Goal: Task Accomplishment & Management: Manage account settings

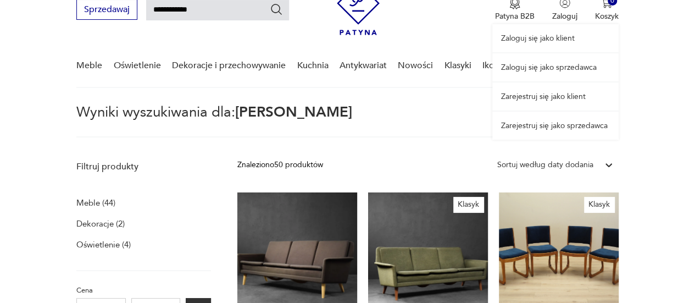
click at [564, 9] on div "Zaloguj się jako klient Zaloguj się jako sprzedawca Zarejestruj się jako klient…" at bounding box center [555, 56] width 126 height 167
click at [537, 41] on link "Zaloguj się jako klient" at bounding box center [555, 38] width 126 height 28
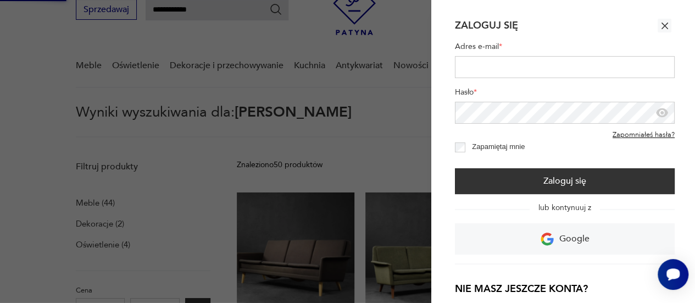
click at [505, 63] on input "Adres e-mail *" at bounding box center [565, 67] width 220 height 22
type input "**********"
click at [455, 168] on button "Zaloguj się" at bounding box center [565, 181] width 220 height 26
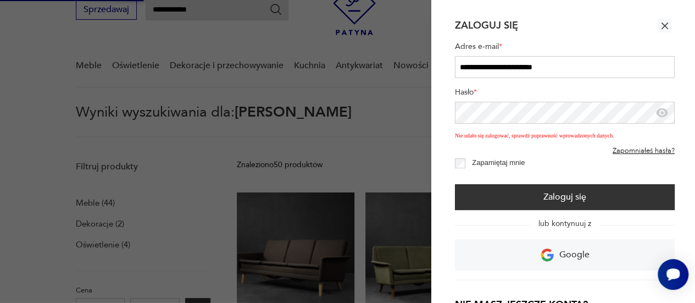
click at [455, 184] on button "Zaloguj się" at bounding box center [565, 197] width 220 height 26
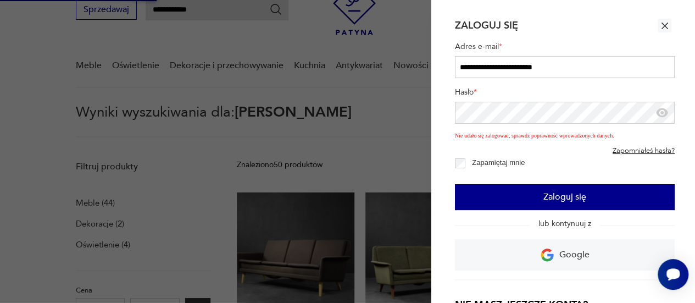
click at [567, 192] on button "Zaloguj się" at bounding box center [565, 197] width 220 height 26
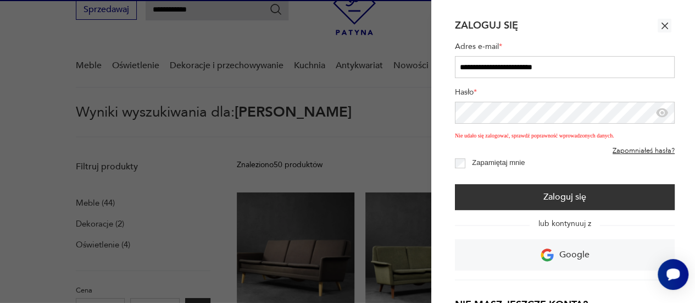
click at [661, 26] on icon "button" at bounding box center [664, 25] width 11 height 11
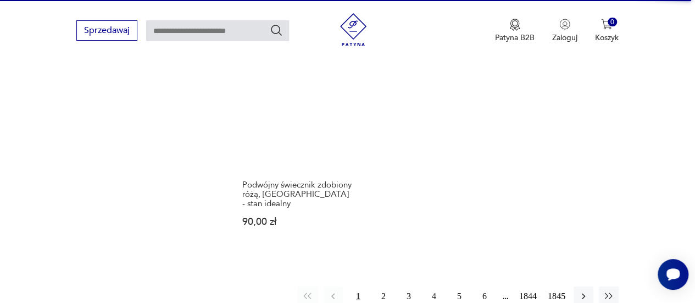
scroll to position [1485, 0]
